Goal: Task Accomplishment & Management: Use online tool/utility

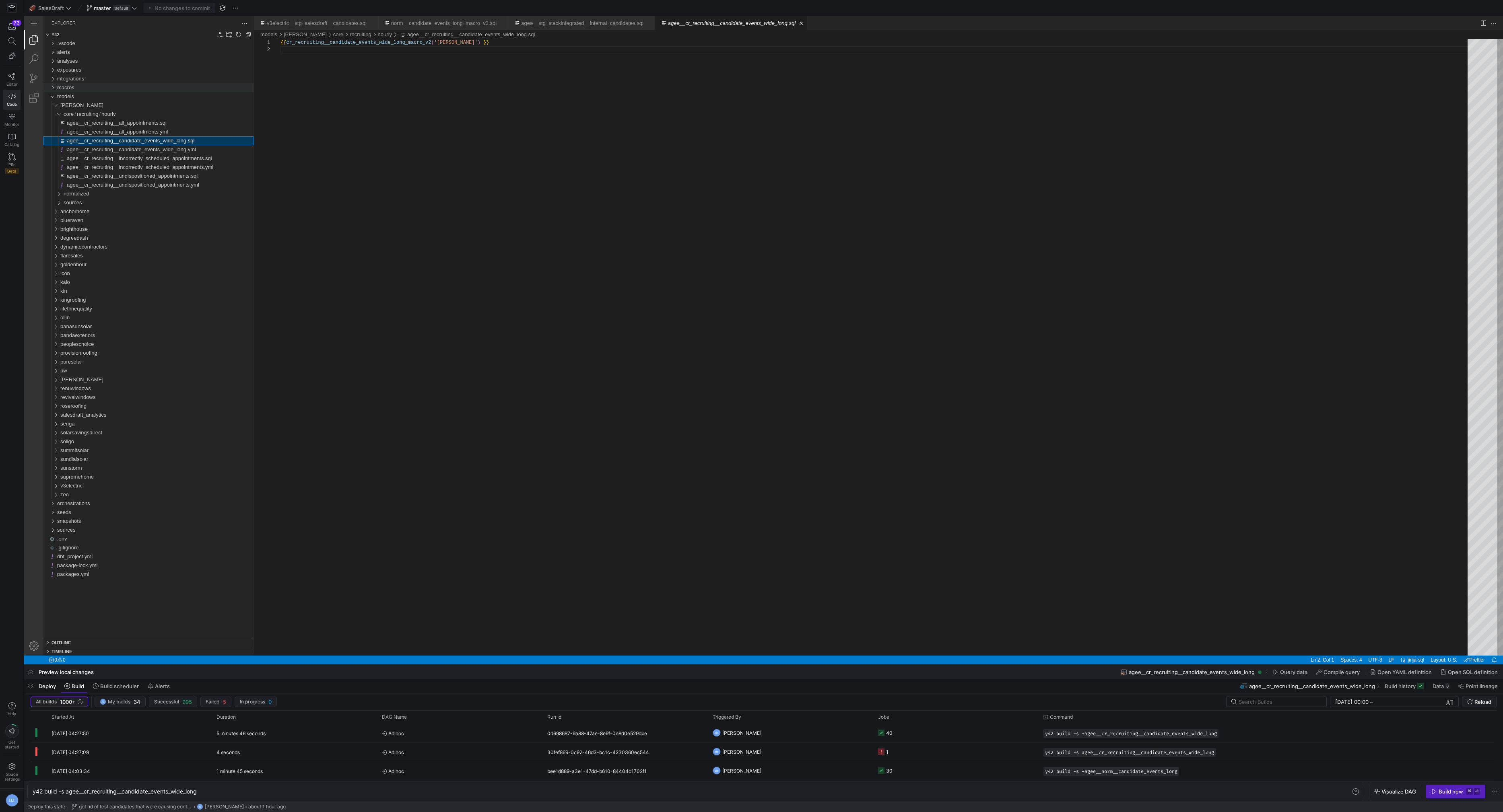
click at [77, 88] on div "macros" at bounding box center [155, 88] width 197 height 9
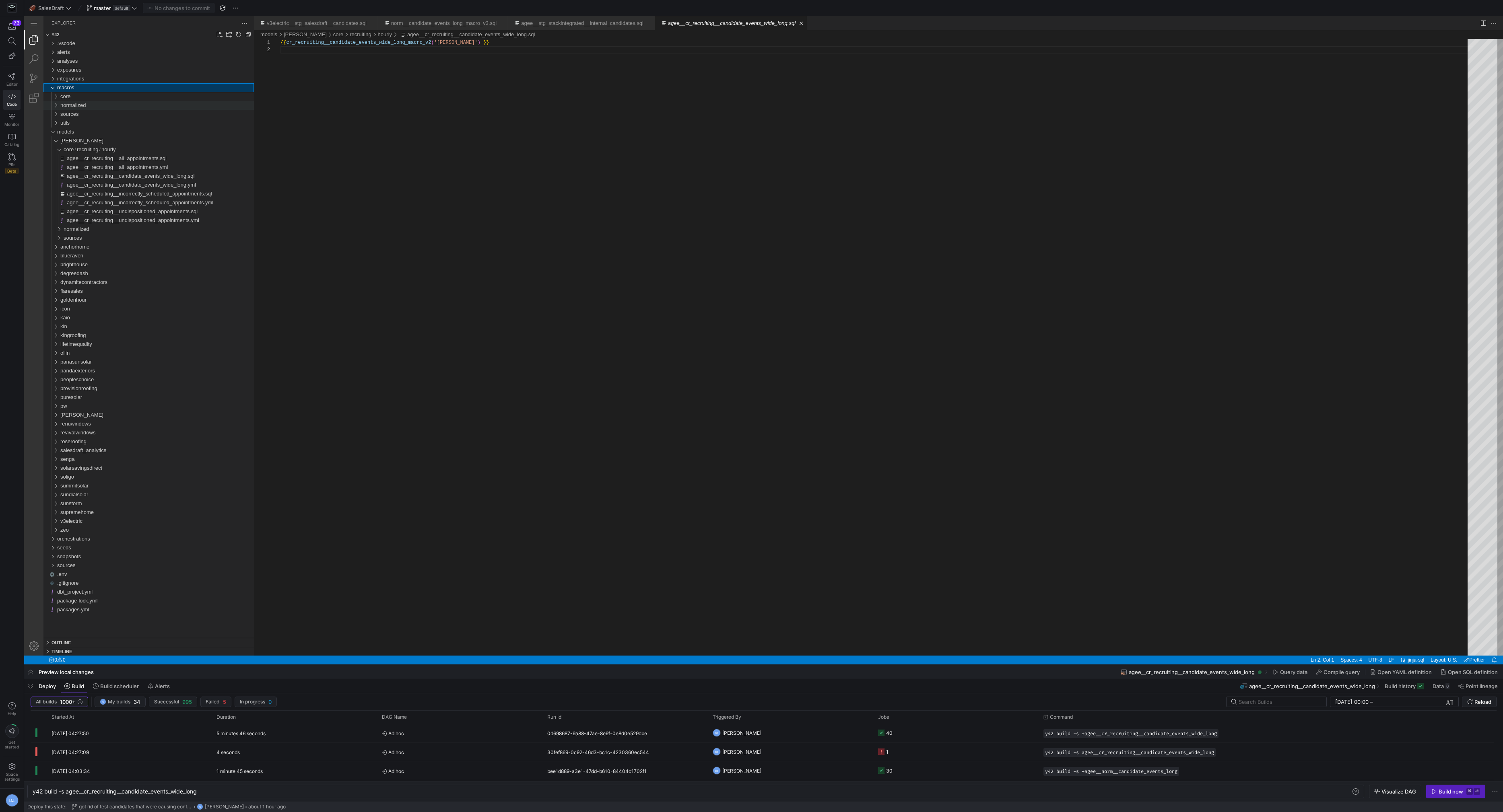
click at [98, 106] on div "normalized" at bounding box center [157, 106] width 193 height 9
click at [95, 122] on div "candidates" at bounding box center [158, 123] width 190 height 9
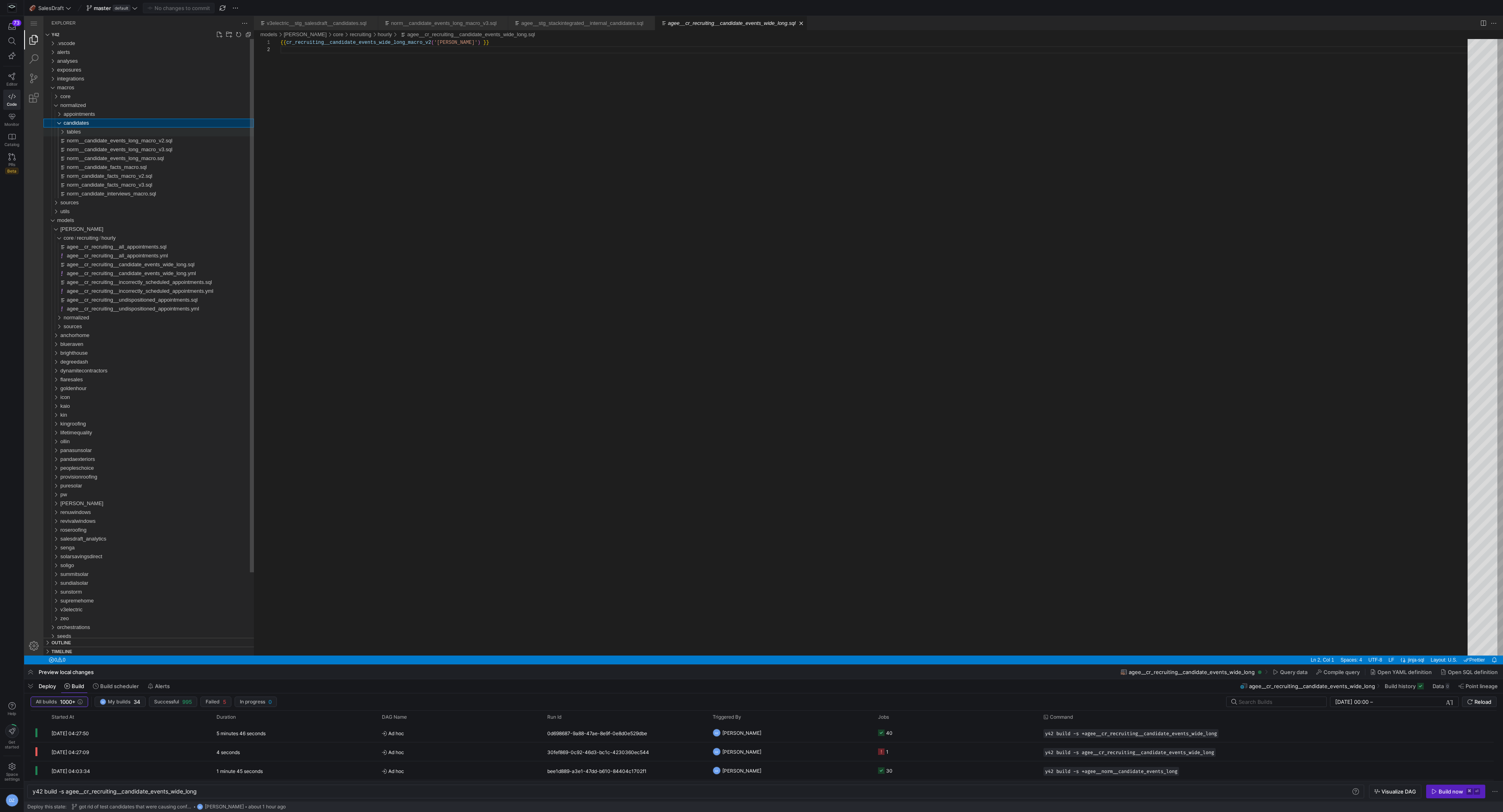
click at [100, 135] on div "tables" at bounding box center [160, 132] width 187 height 9
drag, startPoint x: 105, startPoint y: 139, endPoint x: 124, endPoint y: 140, distance: 19.0
click at [105, 139] on span "norm__candidate_events_wide_macro_v2.sql" at bounding box center [123, 140] width 106 height 6
type textarea "y42 build"
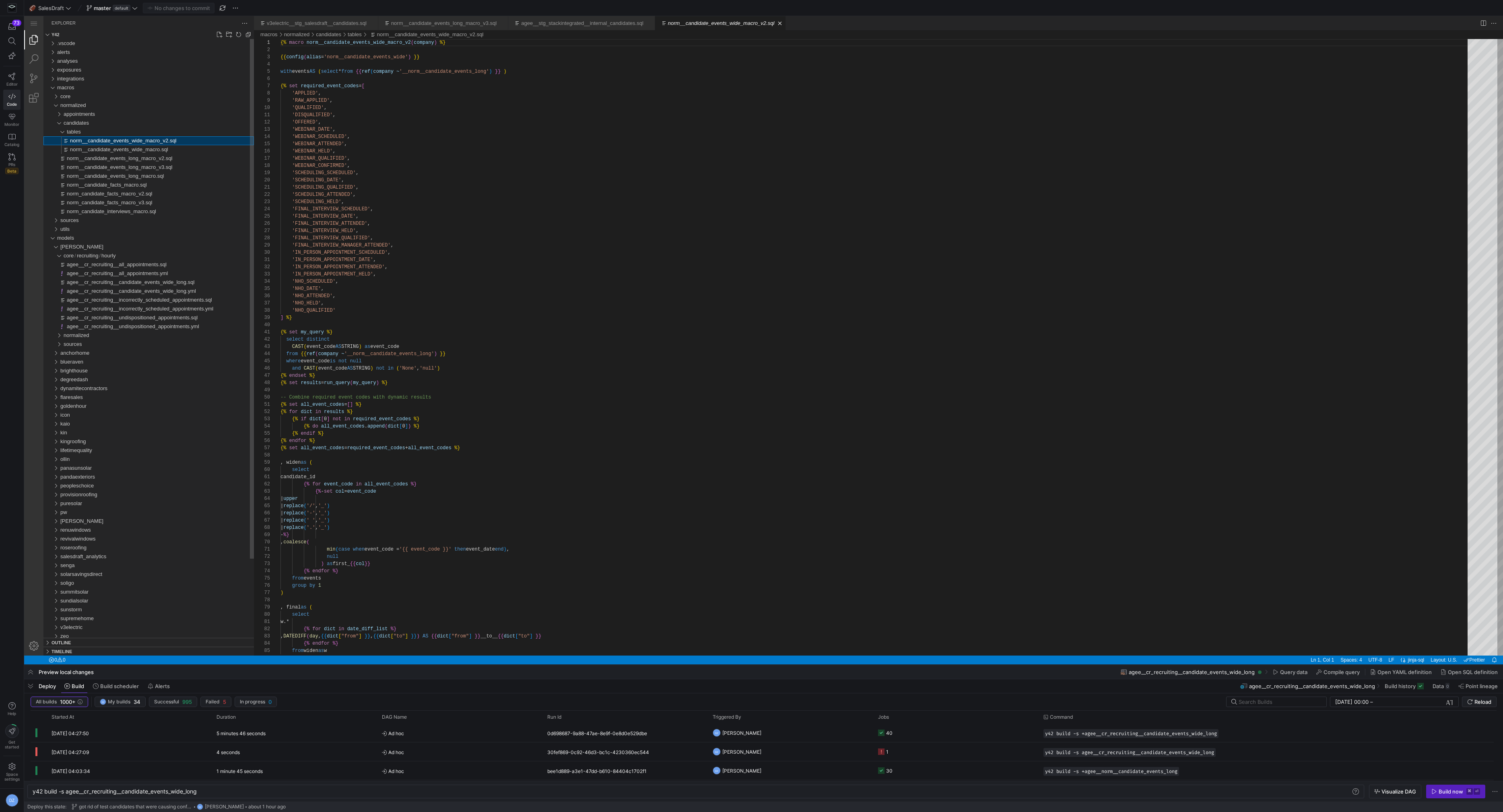
scroll to position [72, 0]
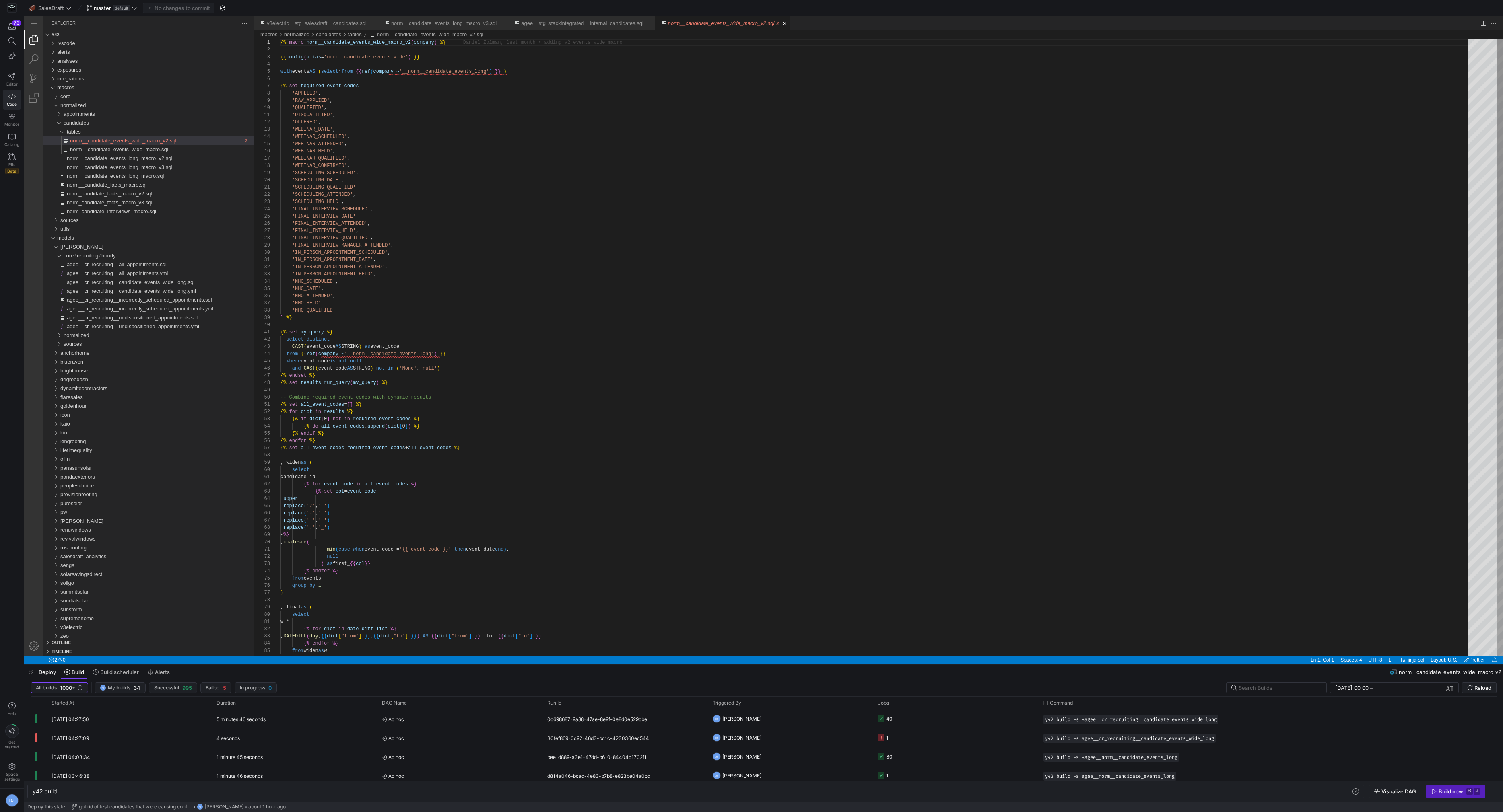
type textarea "'SCHEDULING_QUALIFIED', 'SCHEDULING_ATTENDED', 'SCHEDULING_HELD', 'FINAL_INTERV…"
click at [387, 210] on div "{% macro norm__candidate_events_wide_macro_v2 ( company ) %} {{ config ( alias …" at bounding box center [876, 673] width 1192 height 1268
click at [88, 335] on span "normalized" at bounding box center [77, 335] width 26 height 6
click at [92, 351] on span "candidates" at bounding box center [79, 352] width 26 height 6
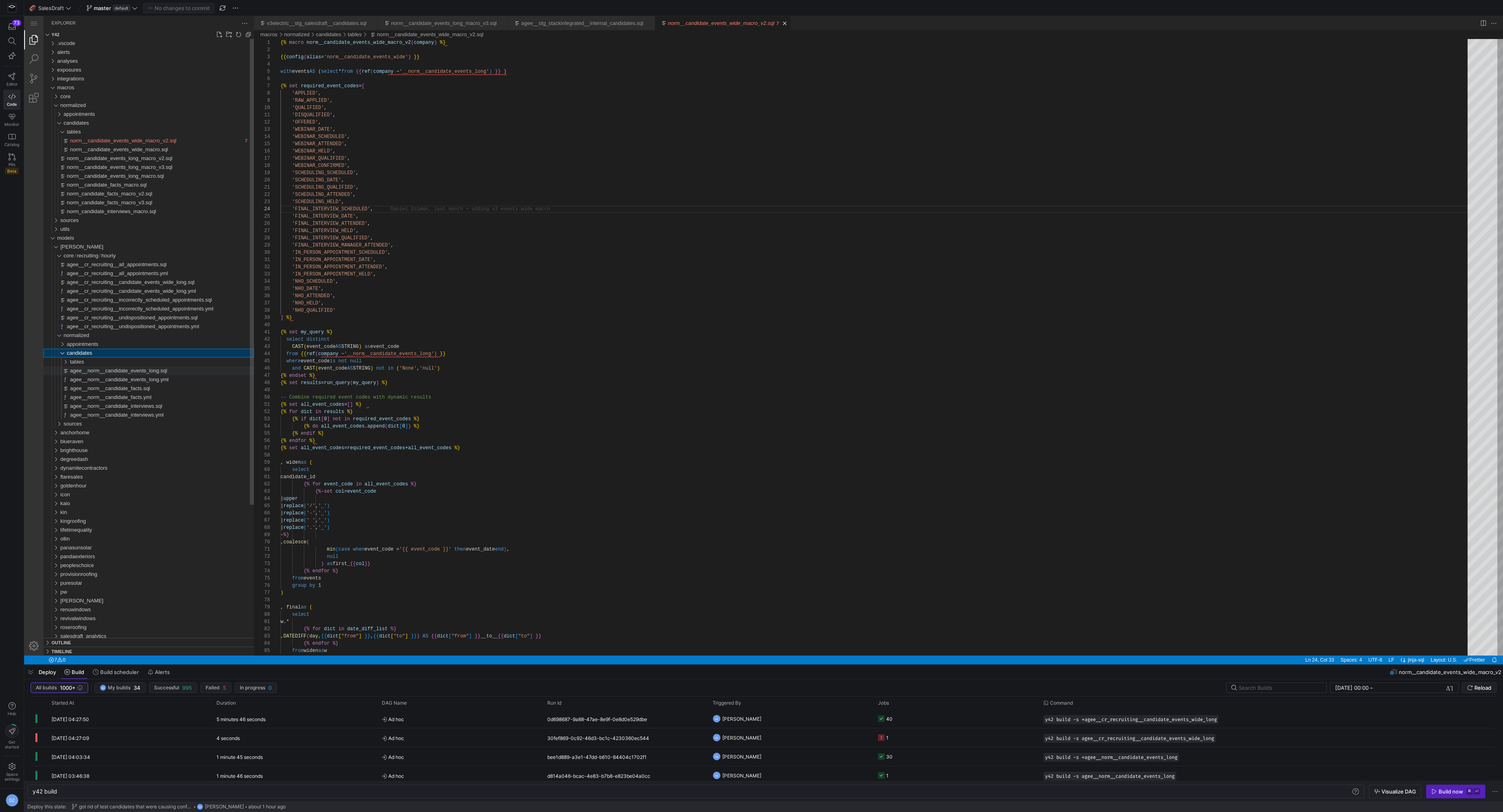
click at [101, 369] on span "agee__norm__candidate_events_long.sql" at bounding box center [118, 370] width 97 height 6
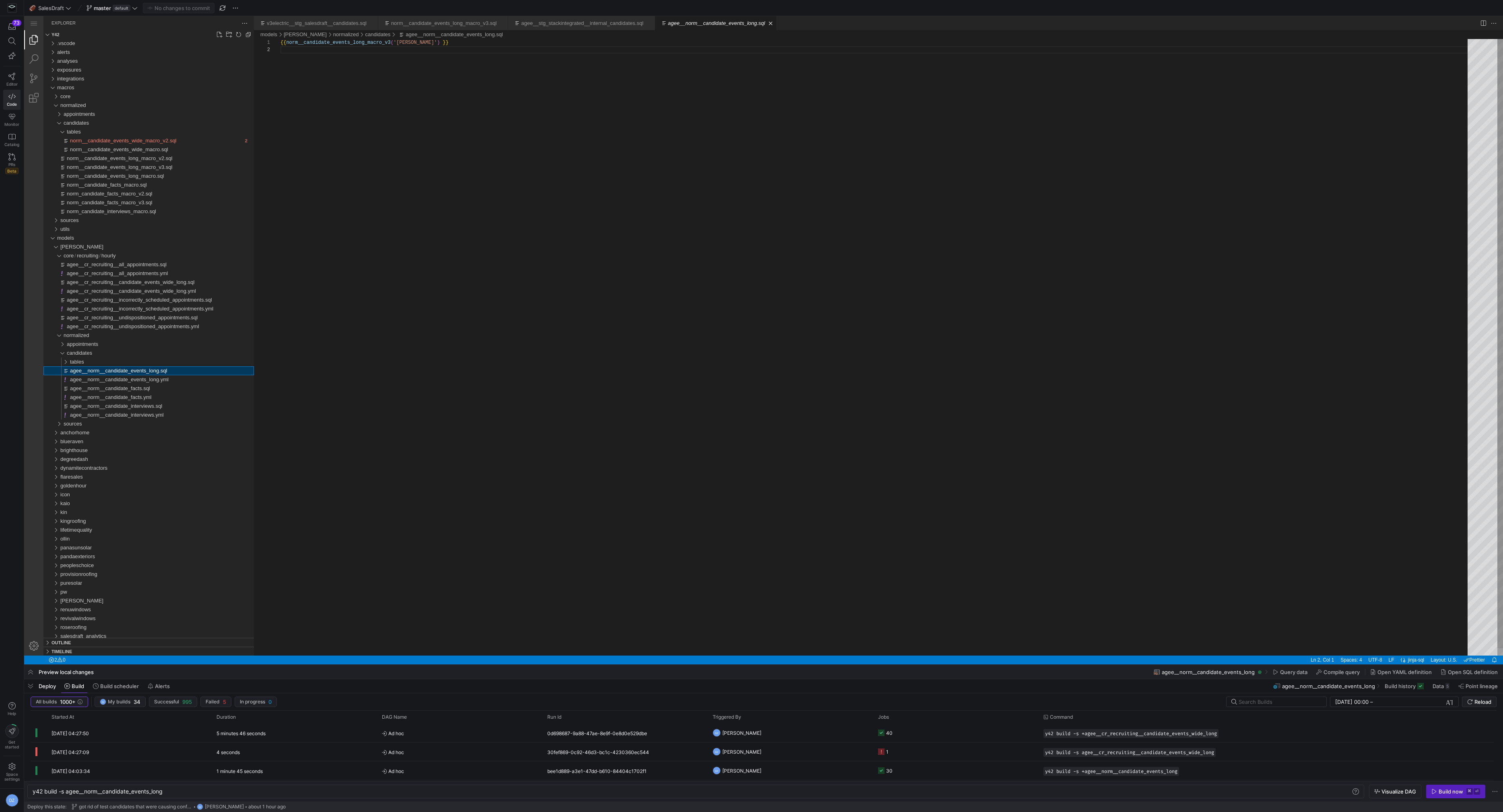
scroll to position [8, 0]
click at [404, 98] on div "{{ norm__candidate_events_long_macro_v3 ( '[PERSON_NAME]' ) }}" at bounding box center [876, 351] width 1192 height 624
click at [152, 360] on div "tables" at bounding box center [162, 362] width 184 height 9
click at [159, 371] on span "agee__norm__candidate_events_wide.sql" at bounding box center [122, 370] width 98 height 6
type textarea "y42 build -s agee__norm__candidate_events_wide"
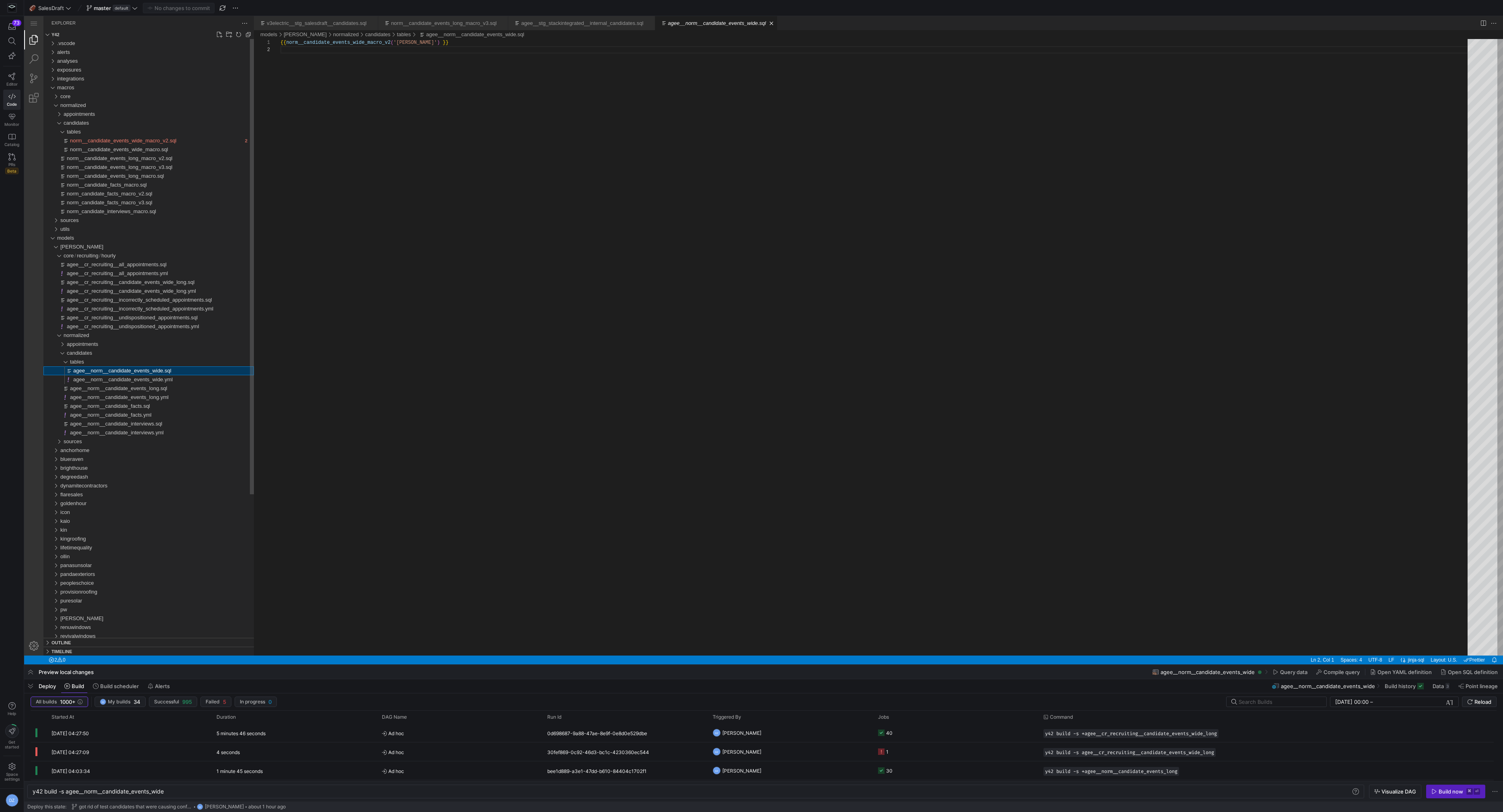
scroll to position [8, 0]
click at [393, 42] on div "{{ norm__candidate_events_wide_macro_v2 ( '[PERSON_NAME]' ) }}" at bounding box center [876, 351] width 1192 height 624
click at [440, 123] on div "{{ norm__candidate_events_wide_macro_v3 ( '[PERSON_NAME]' ) }}" at bounding box center [876, 351] width 1192 height 624
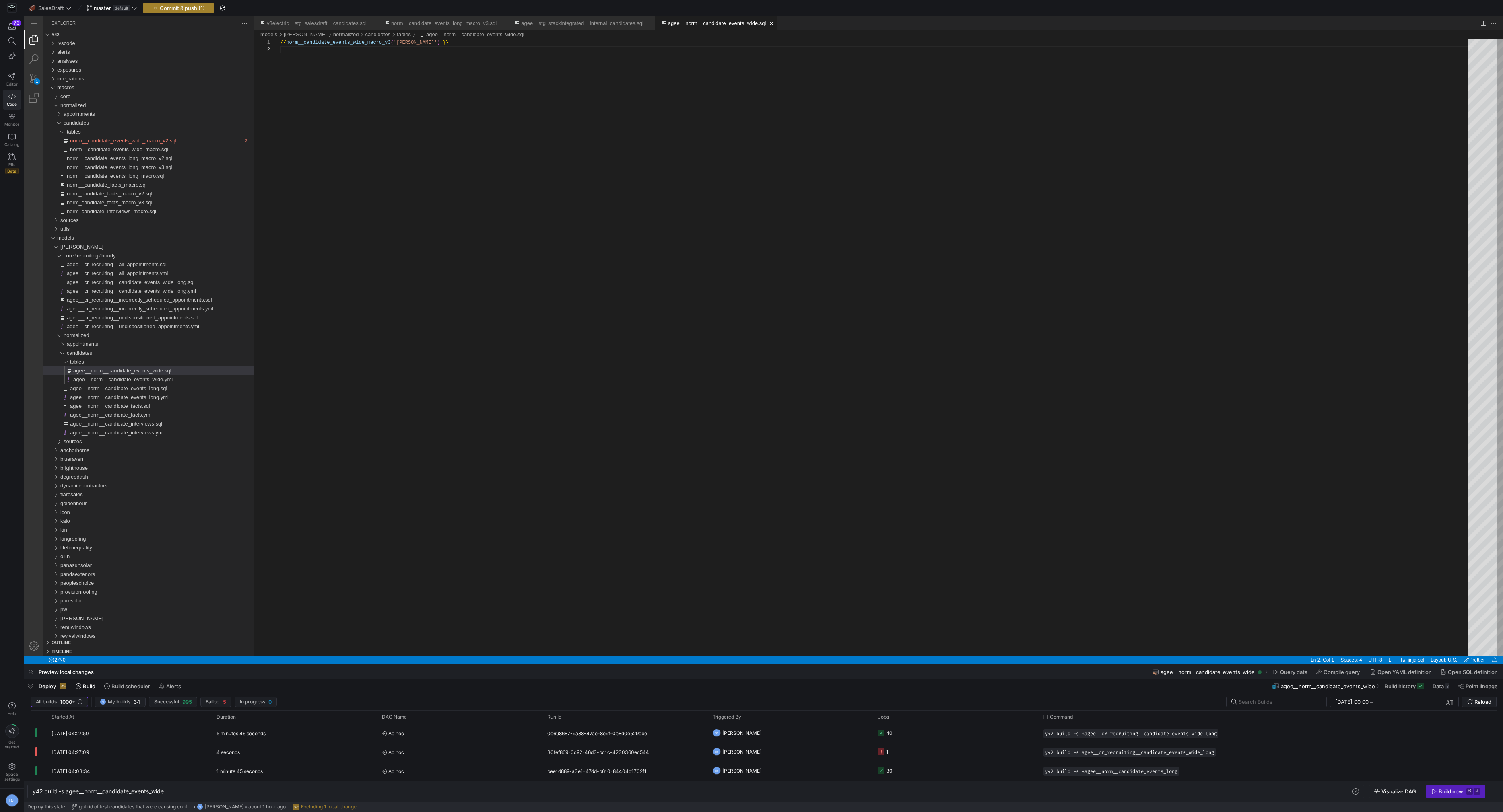
type textarea "{{ norm__candidate_events_wide_macro_v3('[PERSON_NAME]') }}"
click at [193, 3] on span "button" at bounding box center [178, 8] width 71 height 9
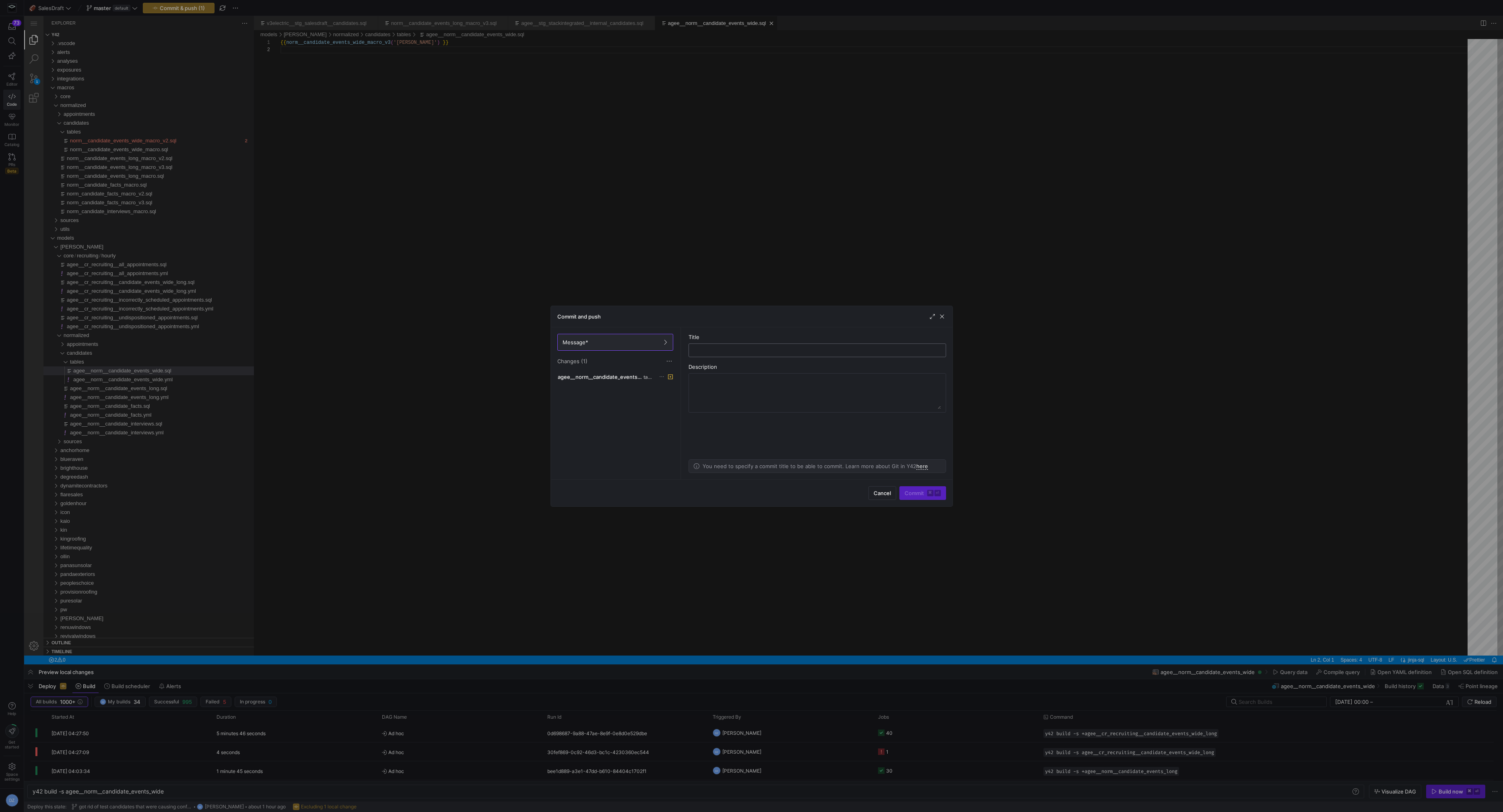
click at [743, 349] on input "text" at bounding box center [817, 351] width 244 height 7
type input "updated [PERSON_NAME]"
click at [750, 448] on span "submit" at bounding box center [922, 493] width 46 height 13
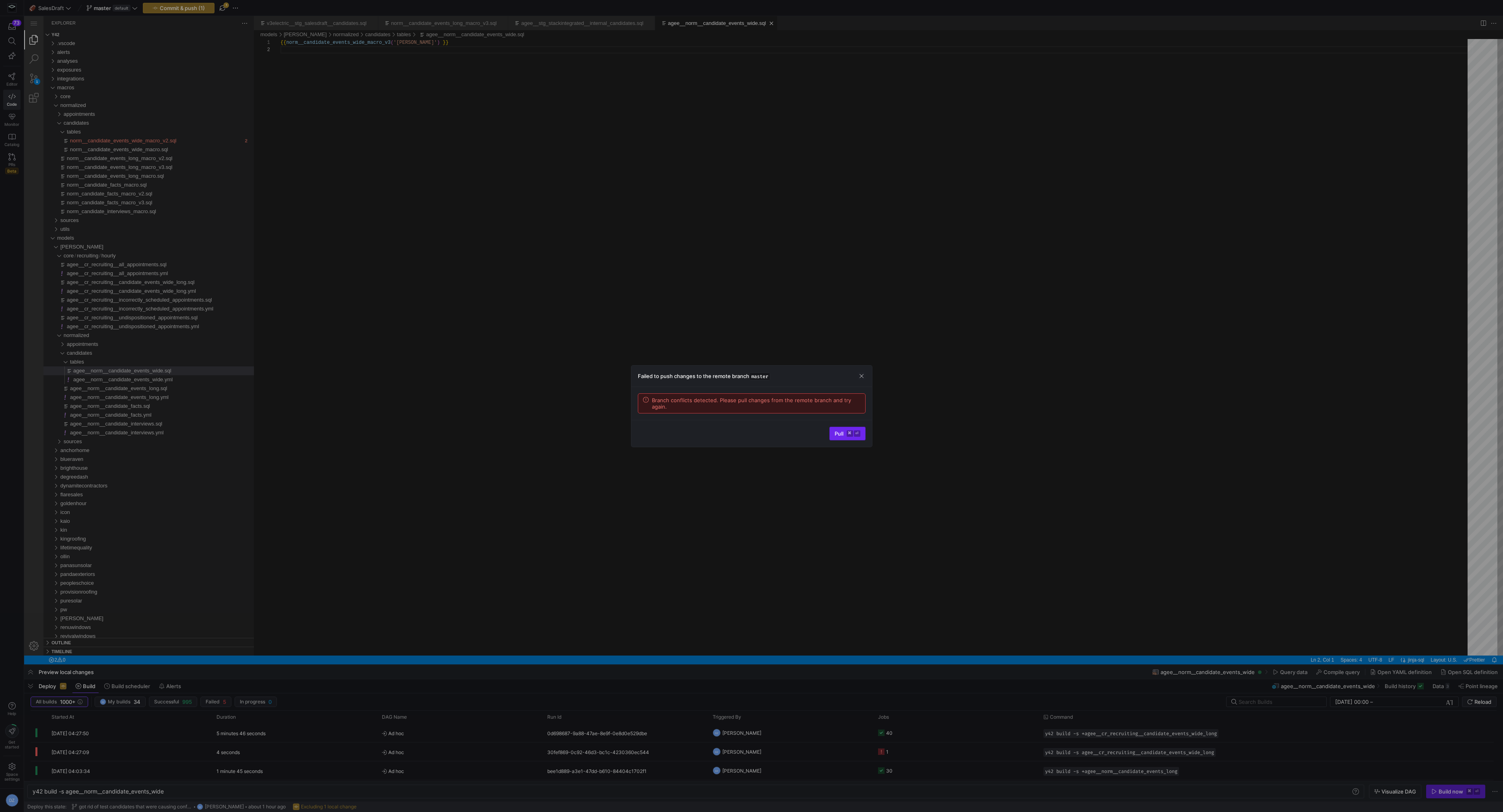
click at [750, 435] on kbd "⌘" at bounding box center [850, 434] width 7 height 7
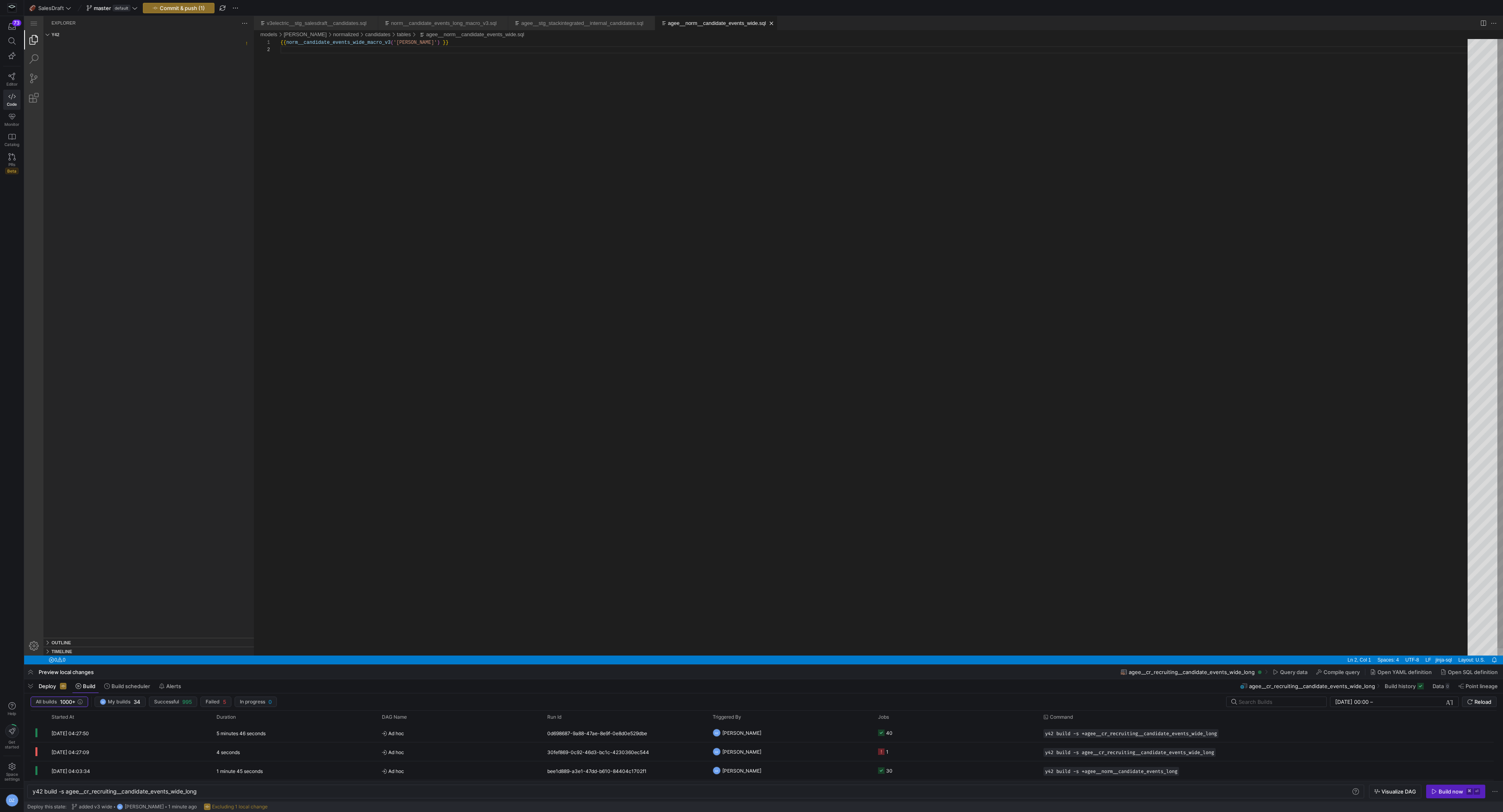
type textarea "y42 build -s agee__norm__candidate_events_wide"
click at [171, 4] on span "button" at bounding box center [178, 8] width 71 height 9
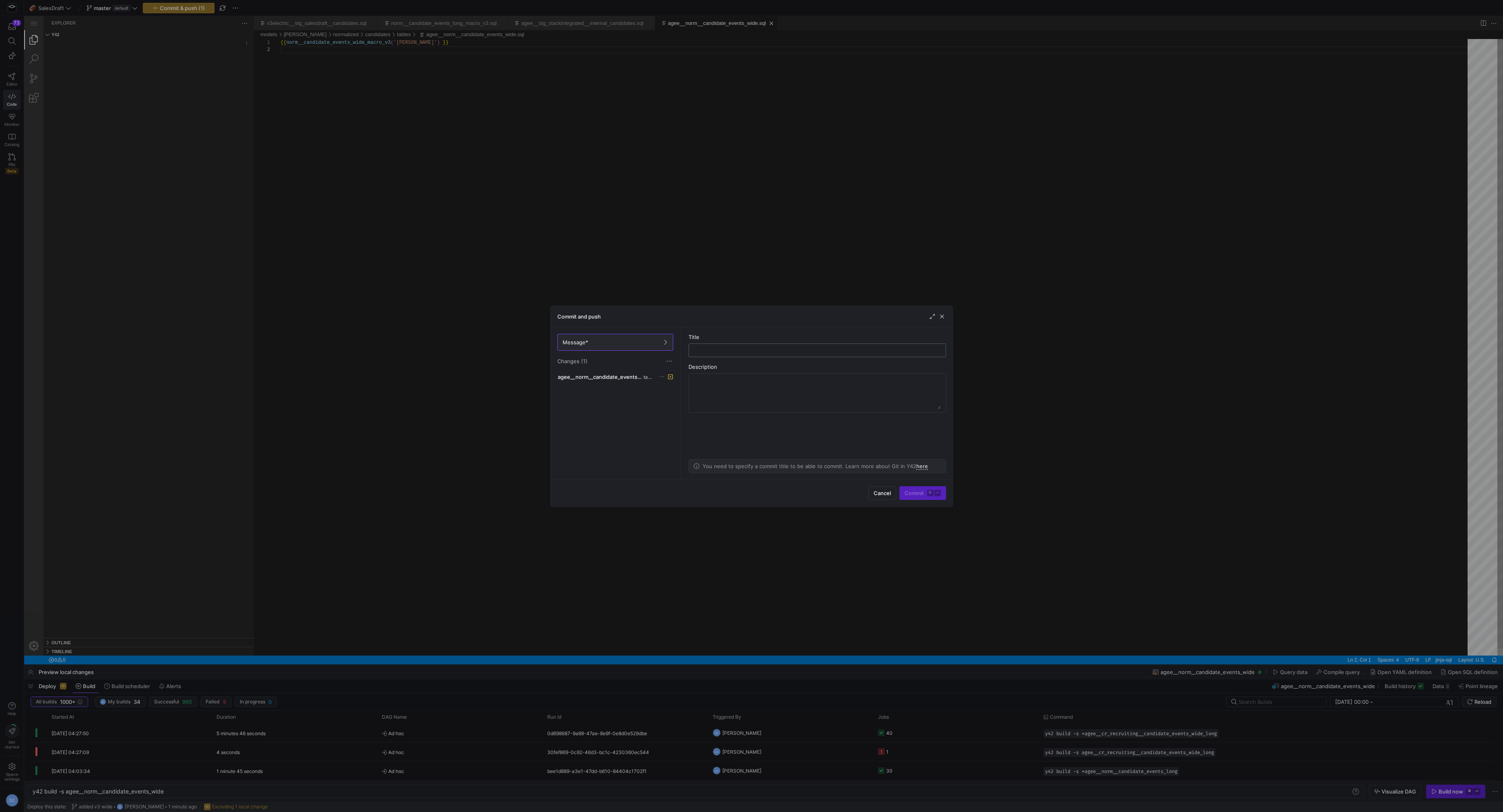
click at [750, 352] on input "text" at bounding box center [817, 351] width 244 height 7
type input "updated [PERSON_NAME] widening"
click at [750, 448] on span "Commit ⌘ ⏎" at bounding box center [922, 493] width 37 height 7
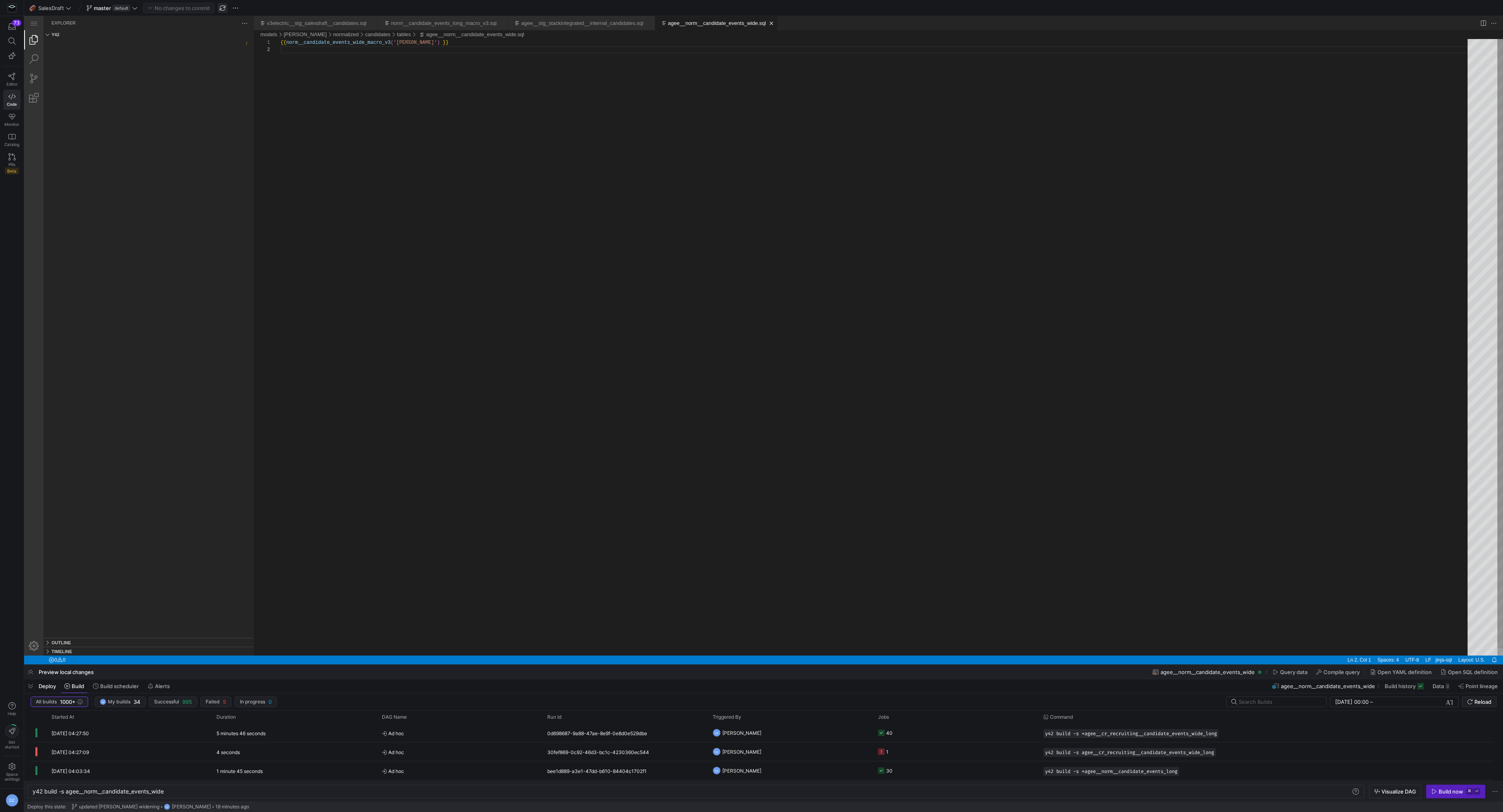
click at [223, 8] on span "button" at bounding box center [222, 8] width 9 height 9
click at [66, 448] on div "y42 build -s agee__norm__candidate_events_wide" at bounding box center [691, 792] width 1319 height 7
click at [177, 448] on div "y42 build -s +agee__norm__candidate_events_wide" at bounding box center [691, 792] width 1319 height 7
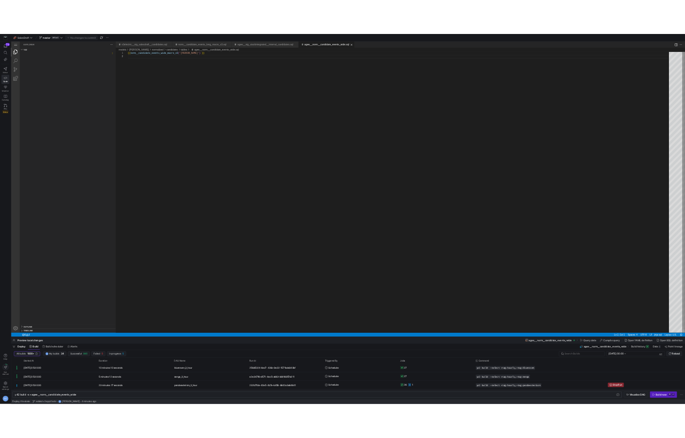
scroll to position [0, 159]
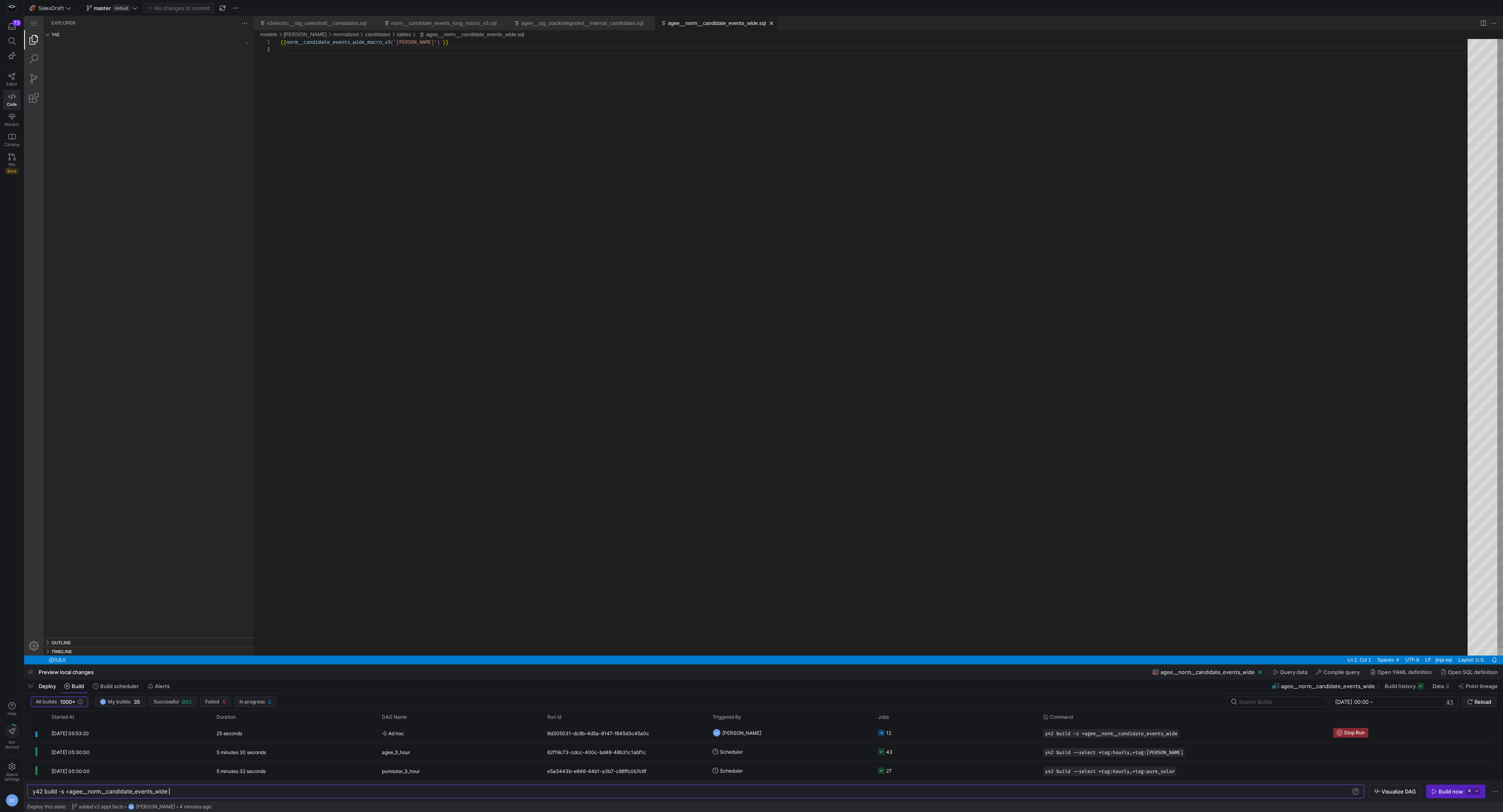
type textarea "y42 build -s +agee__norm__candidate_events_wide"
